Goal: Information Seeking & Learning: Find specific fact

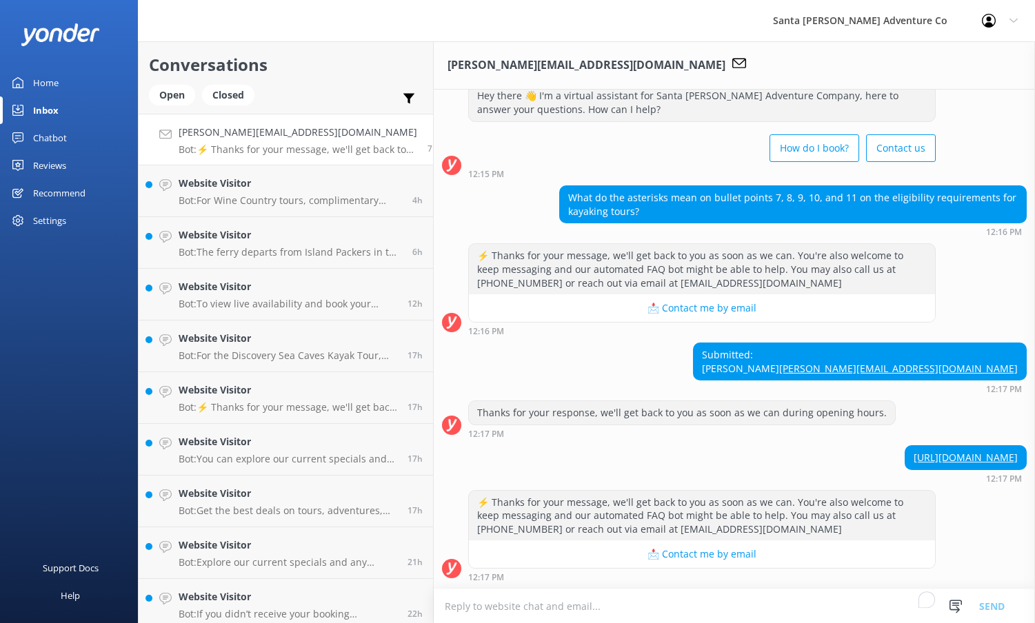
scroll to position [56, 0]
click at [649, 555] on button "📩 Contact me by email" at bounding box center [702, 554] width 466 height 28
click at [697, 555] on button "📩 Contact me by email" at bounding box center [702, 554] width 466 height 28
click at [913, 458] on link "https://www.sbadventureco.com/ufaq/what-are-the-eligibility-requirements-to-go-…" at bounding box center [965, 457] width 104 height 13
